Goal: Information Seeking & Learning: Learn about a topic

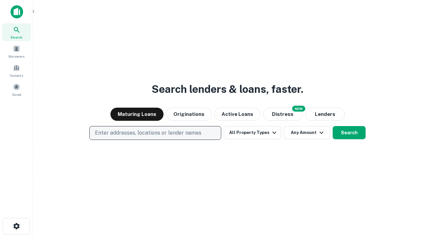
click at [155, 133] on p "Enter addresses, locations or lender names" at bounding box center [148, 133] width 106 height 8
type input "**********"
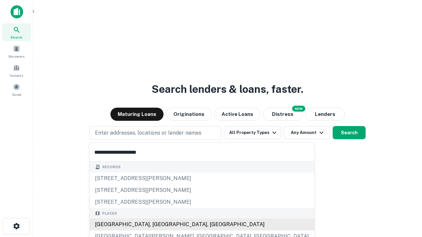
click at [158, 225] on div "Santa Monica, CA, USA" at bounding box center [202, 225] width 225 height 12
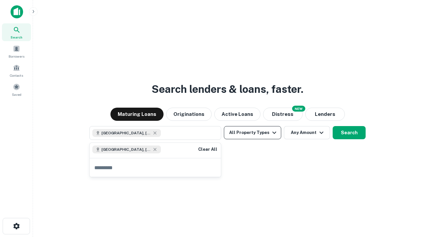
click at [253, 133] on button "All Property Types" at bounding box center [252, 132] width 57 height 13
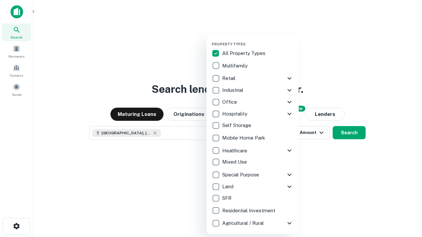
click at [258, 40] on button "button" at bounding box center [258, 40] width 92 height 0
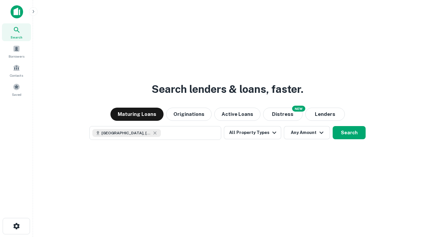
scroll to position [11, 0]
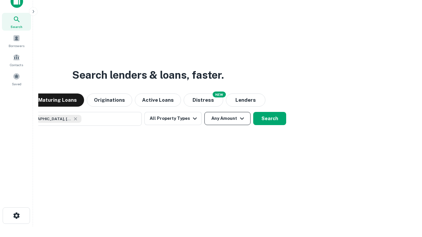
click at [204, 112] on button "Any Amount" at bounding box center [227, 118] width 46 height 13
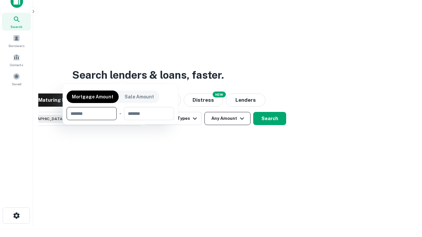
scroll to position [47, 187]
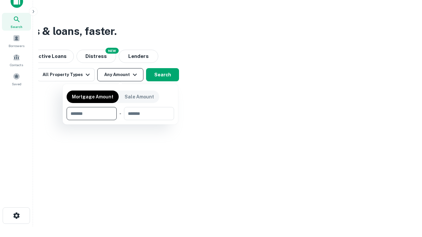
type input "*******"
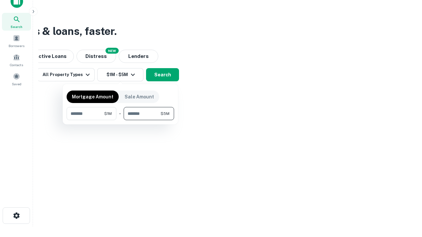
type input "*******"
click at [120, 120] on button "button" at bounding box center [120, 120] width 107 height 0
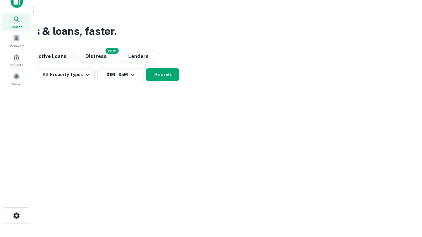
scroll to position [11, 0]
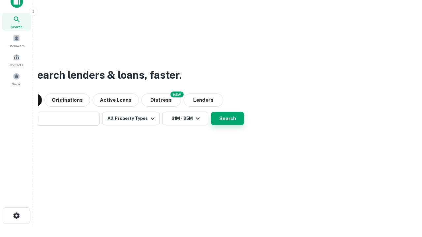
click at [211, 112] on button "Search" at bounding box center [227, 118] width 33 height 13
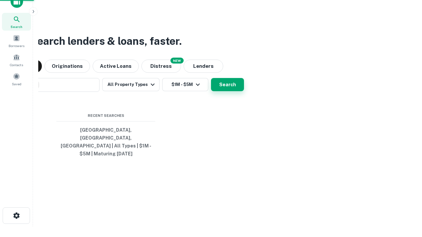
scroll to position [21, 187]
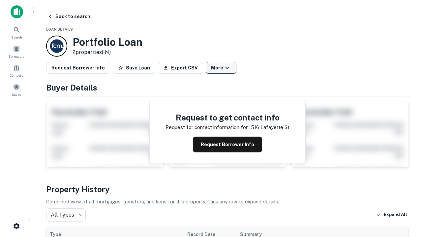
click at [221, 68] on button "More" at bounding box center [221, 68] width 31 height 12
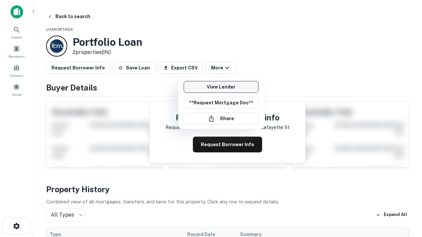
click at [221, 87] on link "View Lender" at bounding box center [221, 87] width 75 height 12
